Goal: Book appointment/travel/reservation

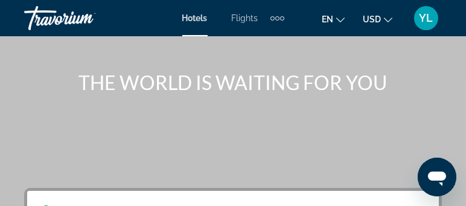
scroll to position [48, 0]
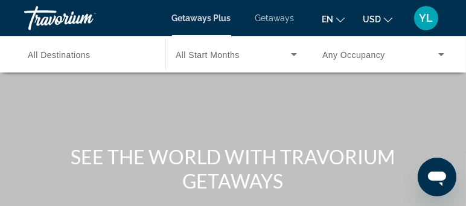
click at [276, 17] on span "Getaways" at bounding box center [274, 18] width 39 height 10
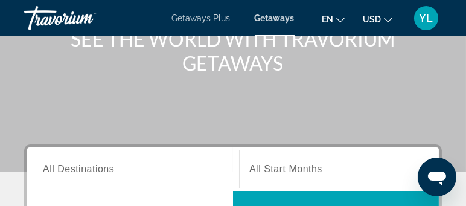
scroll to position [118, 0]
click at [266, 172] on span "All Start Months" at bounding box center [285, 168] width 73 height 10
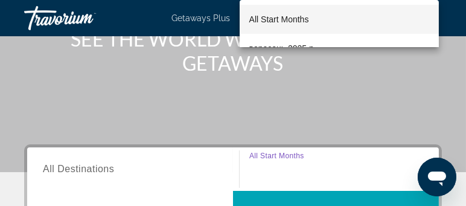
scroll to position [222, 0]
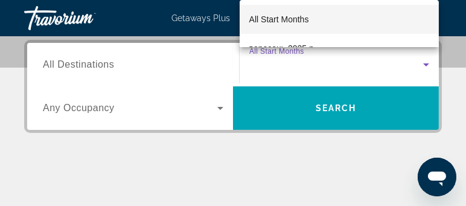
click at [218, 107] on div at bounding box center [233, 103] width 466 height 206
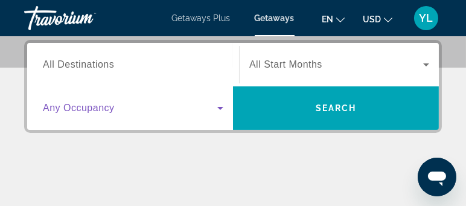
click at [218, 107] on icon "Search widget" at bounding box center [220, 108] width 14 height 14
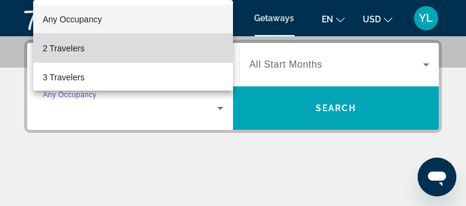
click at [136, 45] on mat-option "2 Travelers" at bounding box center [133, 48] width 200 height 29
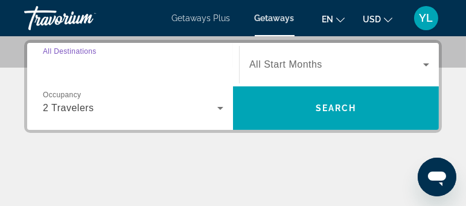
click at [141, 59] on input "Destination All Destinations" at bounding box center [133, 65] width 180 height 14
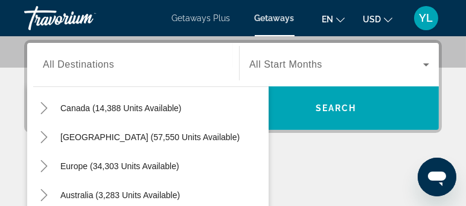
scroll to position [121, 0]
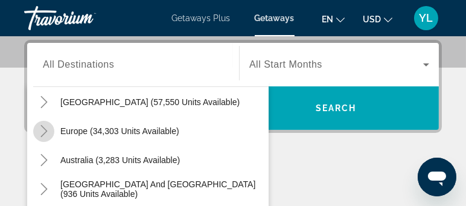
click at [40, 128] on icon "Toggle Europe (34,303 units available)" at bounding box center [44, 131] width 12 height 12
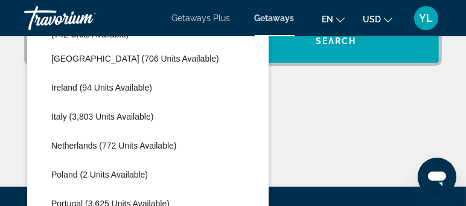
scroll to position [440, 0]
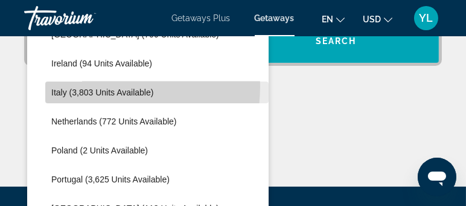
click at [94, 85] on span "Search widget" at bounding box center [156, 92] width 223 height 29
type input "**********"
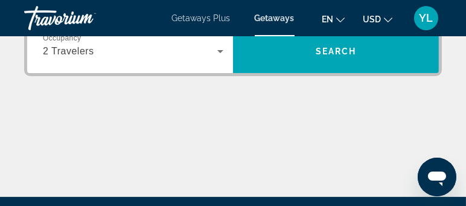
scroll to position [222, 0]
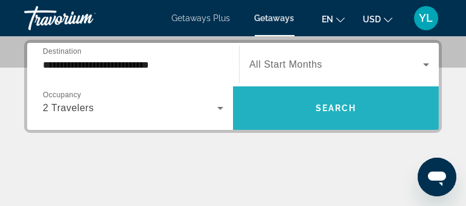
click at [290, 106] on span "Search widget" at bounding box center [336, 107] width 206 height 29
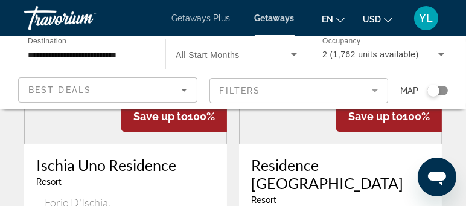
scroll to position [201, 0]
click at [145, 177] on div "Resort - This is an adults only resort" at bounding box center [125, 182] width 179 height 10
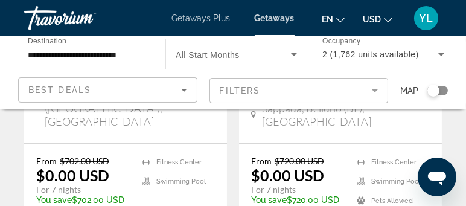
scroll to position [346, 0]
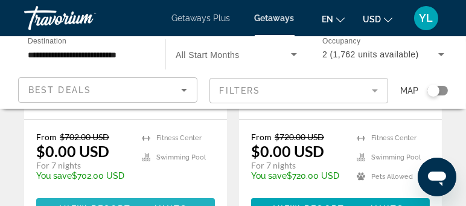
click at [171, 204] on span "46 units" at bounding box center [163, 209] width 49 height 10
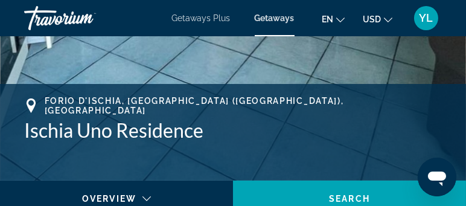
scroll to position [453, 0]
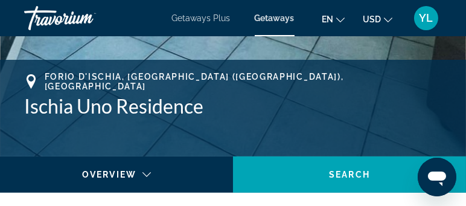
click at [423, 22] on span "YL" at bounding box center [426, 18] width 14 height 12
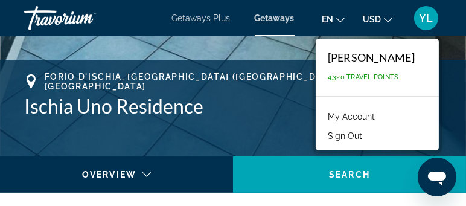
click at [410, 5] on button "YL" at bounding box center [425, 17] width 31 height 25
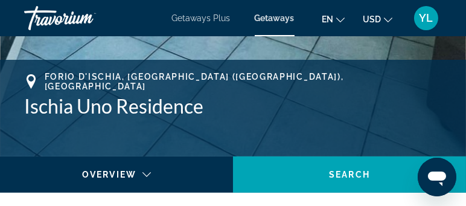
click at [410, 5] on button "YL" at bounding box center [425, 17] width 31 height 25
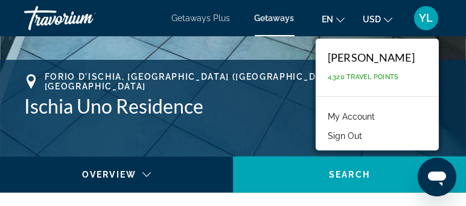
click at [410, 5] on button "YL" at bounding box center [425, 17] width 31 height 25
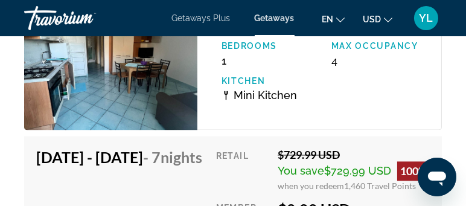
scroll to position [2885, 0]
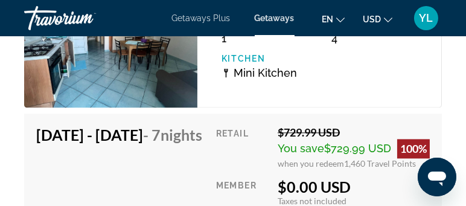
click at [416, 16] on div "YL" at bounding box center [426, 18] width 24 height 24
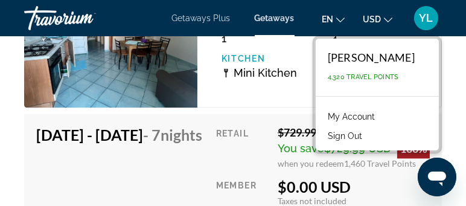
click at [410, 5] on button "YL" at bounding box center [425, 17] width 31 height 25
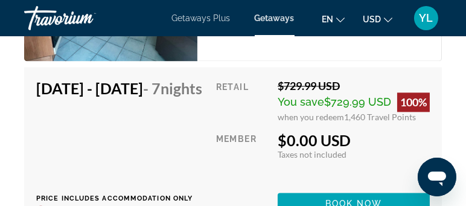
scroll to position [2932, 0]
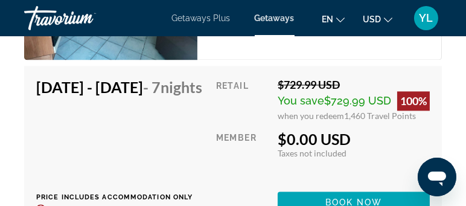
click at [423, 13] on span "YL" at bounding box center [426, 18] width 14 height 12
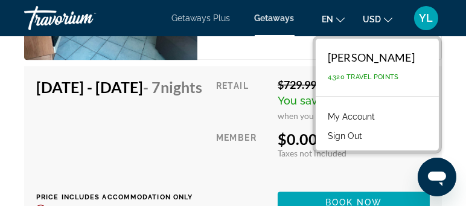
click at [368, 136] on button "Sign Out" at bounding box center [344, 136] width 46 height 16
